Goal: Transaction & Acquisition: Purchase product/service

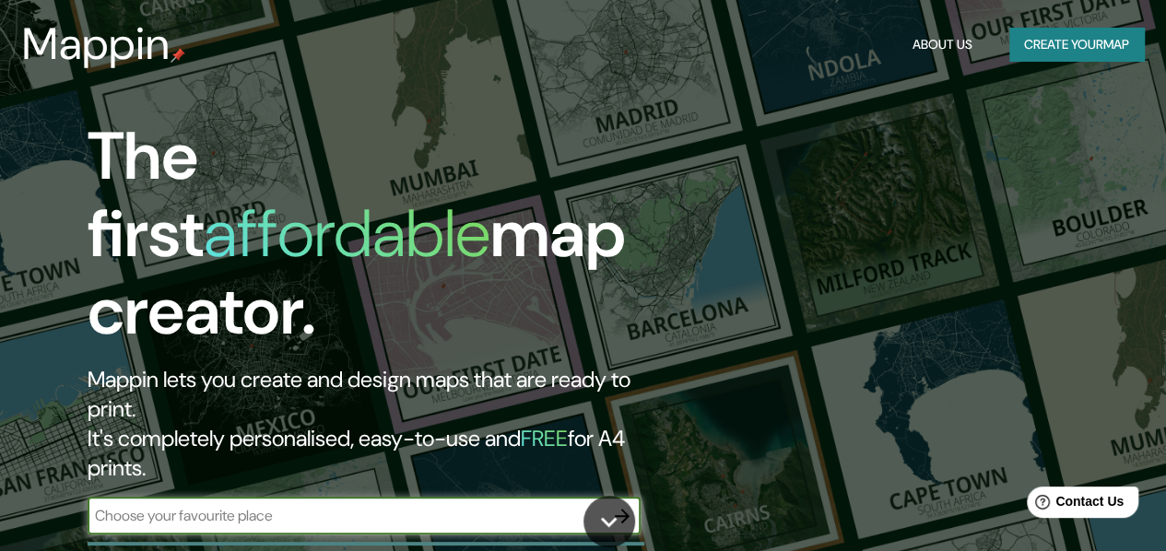
click at [500, 505] on input "text" at bounding box center [346, 515] width 516 height 21
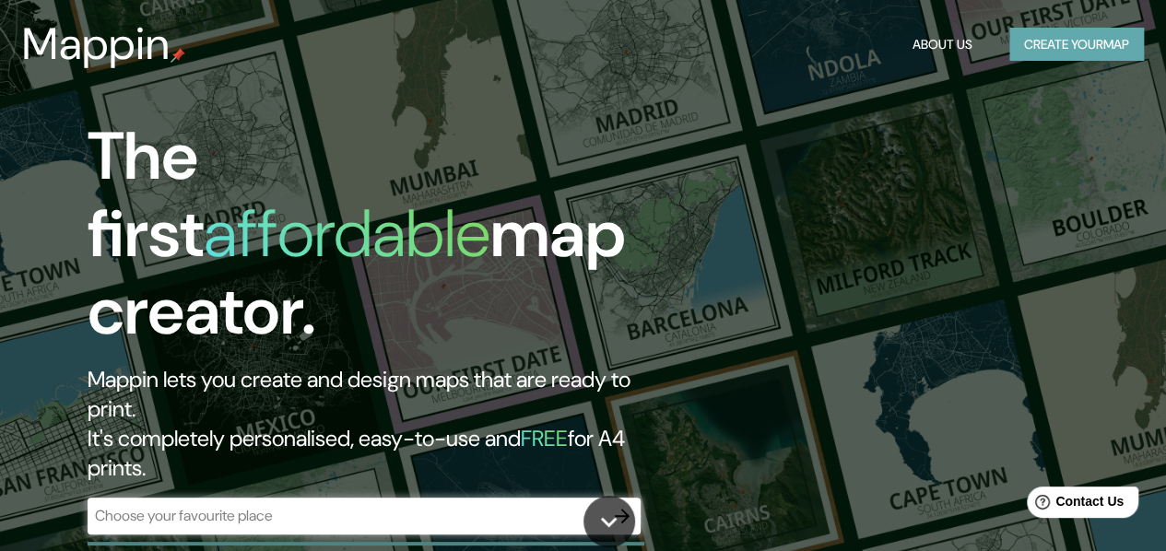
click at [1097, 41] on button "Create your map" at bounding box center [1077, 45] width 135 height 34
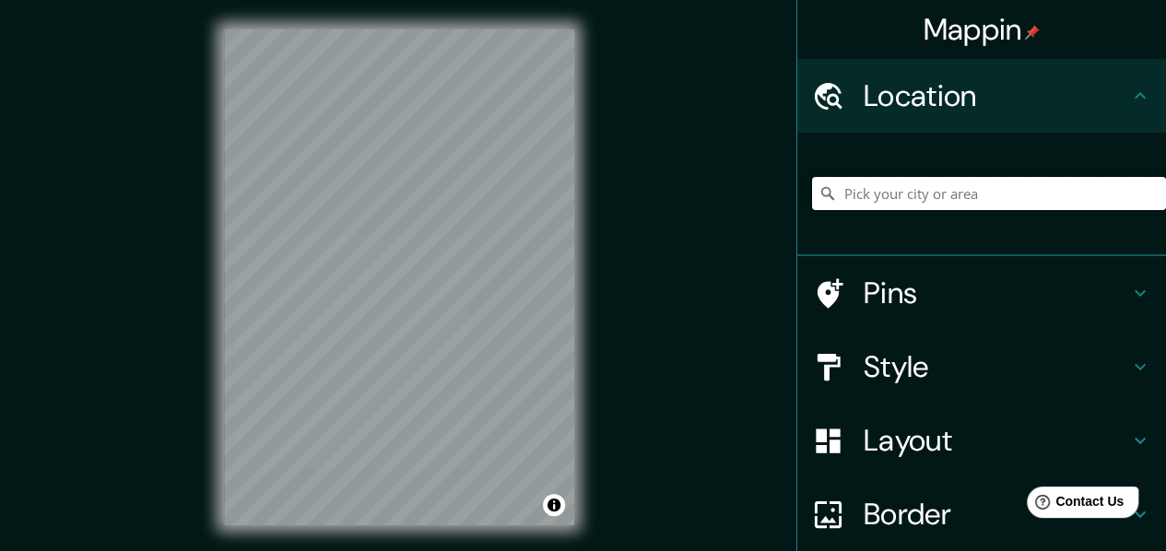
click at [946, 192] on input "Pick your city or area" at bounding box center [989, 193] width 354 height 33
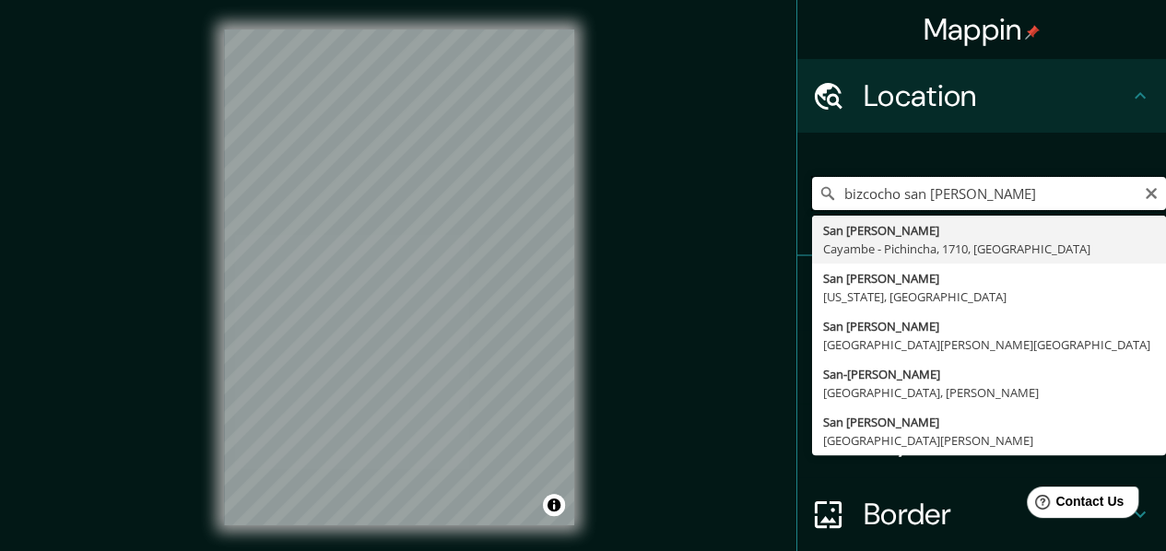
drag, startPoint x: 962, startPoint y: 195, endPoint x: 791, endPoint y: 200, distance: 170.7
click at [798, 200] on div "bizcocho [GEOGRAPHIC_DATA][PERSON_NAME] [GEOGRAPHIC_DATA][PERSON_NAME] - [STREE…" at bounding box center [982, 195] width 369 height 124
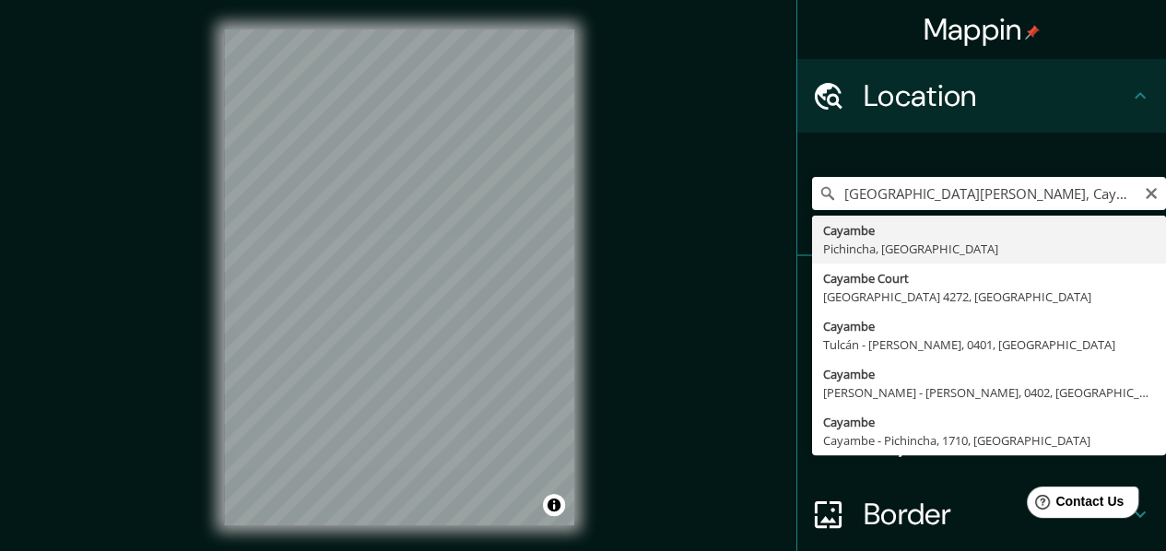
type input "Cayambe, Pichincha, [GEOGRAPHIC_DATA]"
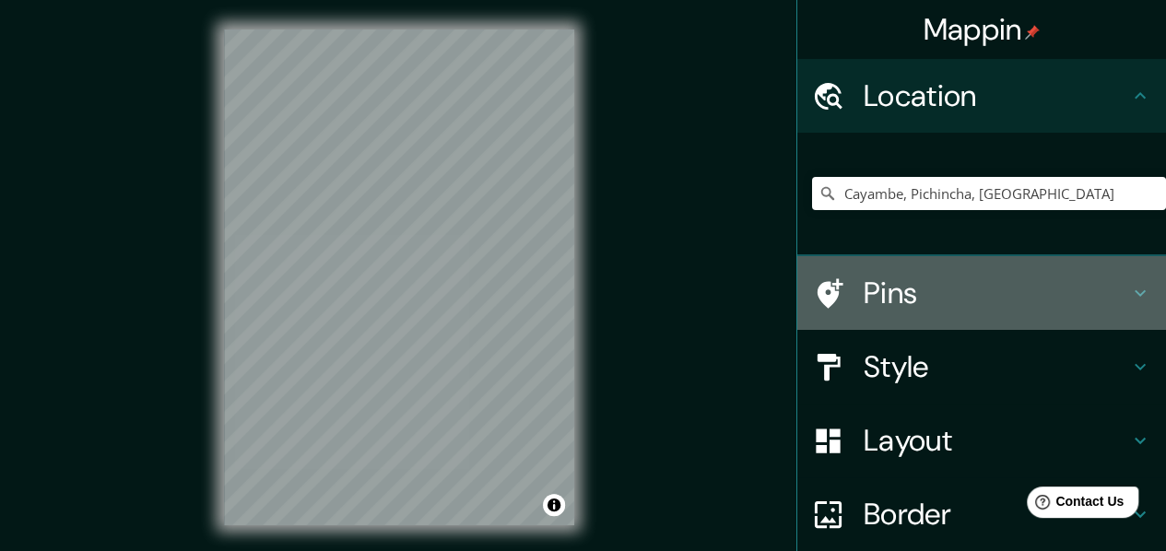
click at [882, 294] on h4 "Pins" at bounding box center [997, 293] width 266 height 37
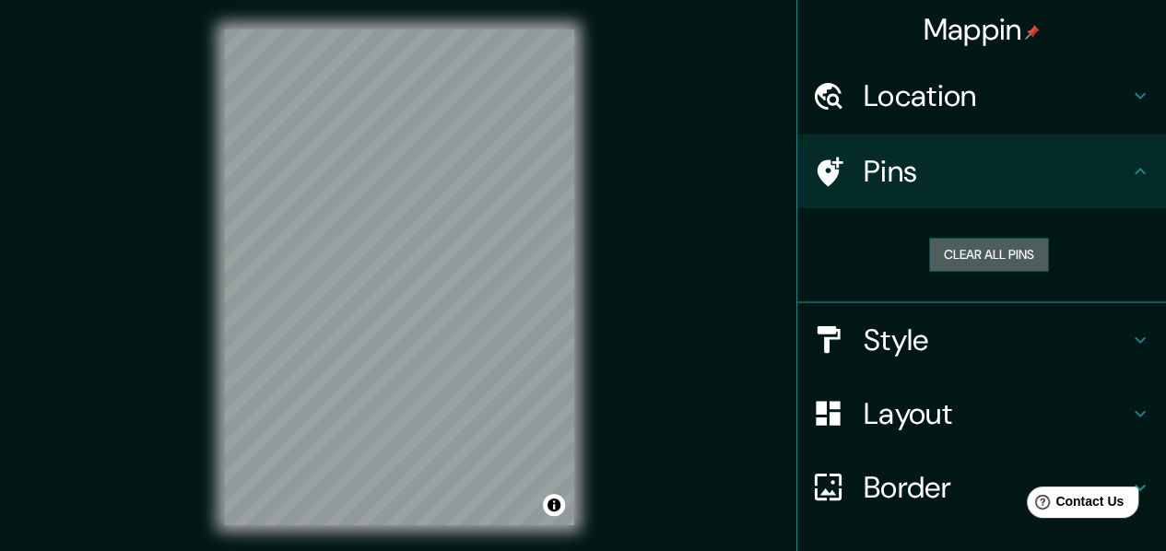
click at [1009, 257] on button "Clear all pins" at bounding box center [989, 255] width 120 height 34
click at [974, 267] on button "Clear all pins" at bounding box center [989, 255] width 120 height 34
click at [1017, 253] on button "Clear all pins" at bounding box center [989, 255] width 120 height 34
click at [864, 346] on h4 "Style" at bounding box center [997, 340] width 266 height 37
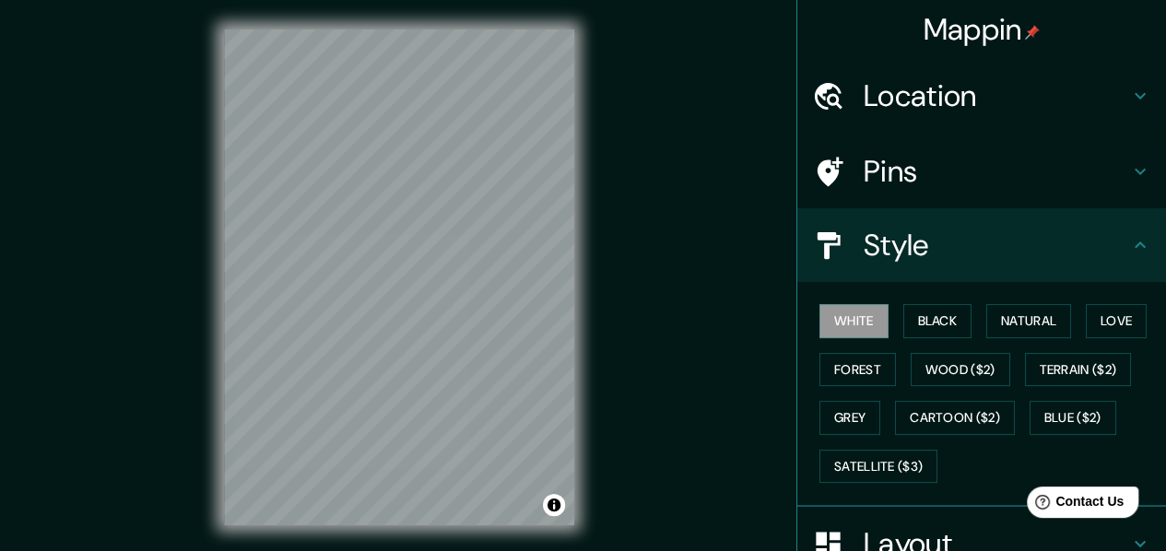
click at [918, 337] on button "Black" at bounding box center [938, 321] width 69 height 34
click at [992, 329] on button "Natural" at bounding box center [1029, 321] width 85 height 34
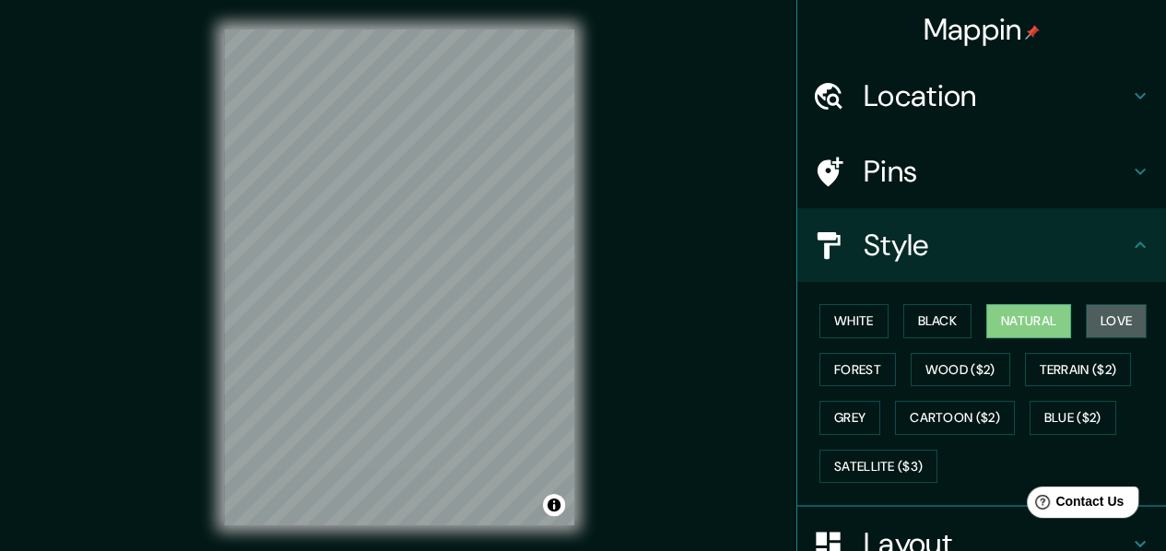
click at [1095, 326] on button "Love" at bounding box center [1116, 321] width 61 height 34
